Goal: Information Seeking & Learning: Check status

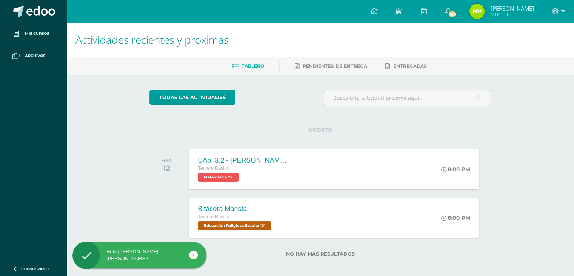
click at [516, 9] on span "[PERSON_NAME]" at bounding box center [511, 9] width 43 height 8
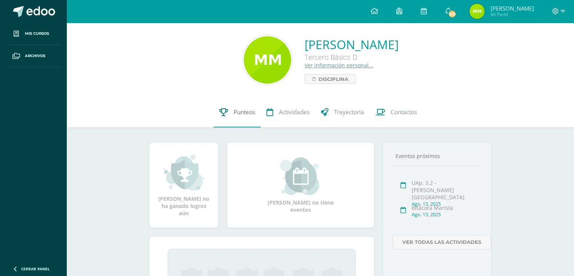
click at [248, 112] on span "Punteos" at bounding box center [245, 112] width 22 height 8
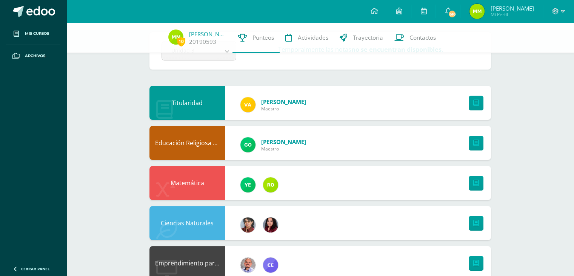
scroll to position [31, 0]
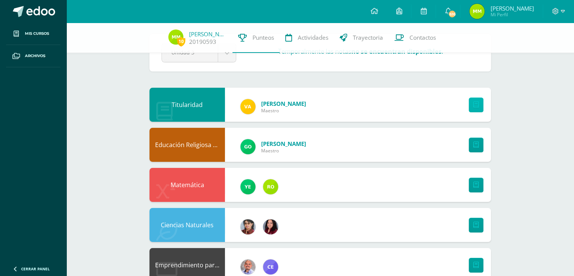
click at [471, 109] on link at bounding box center [476, 104] width 15 height 15
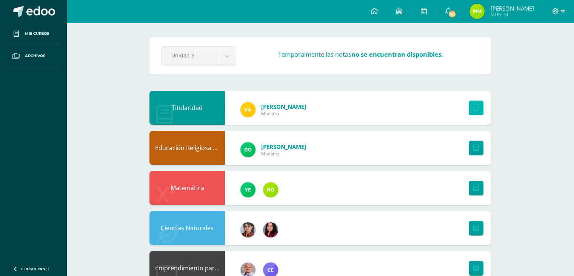
scroll to position [0, 0]
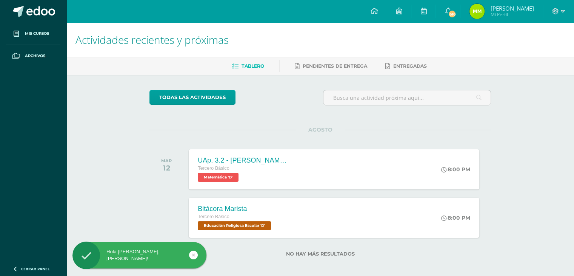
click at [501, 6] on span "[PERSON_NAME]" at bounding box center [511, 9] width 43 height 8
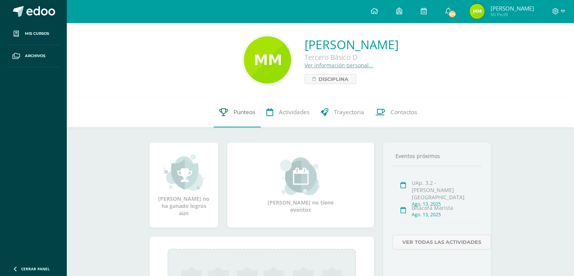
click at [230, 118] on link "Punteos" at bounding box center [237, 112] width 47 height 30
click at [245, 117] on link "Punteos" at bounding box center [237, 112] width 47 height 30
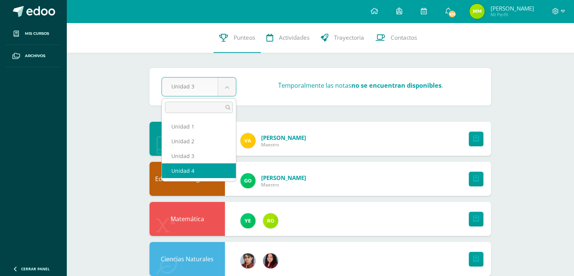
select select "Unidad 4"
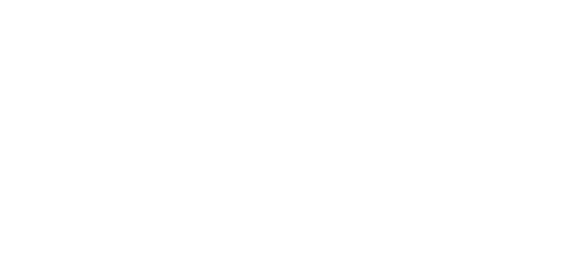
click at [0, 0] on html at bounding box center [0, 0] width 0 height 0
